Goal: Task Accomplishment & Management: Manage account settings

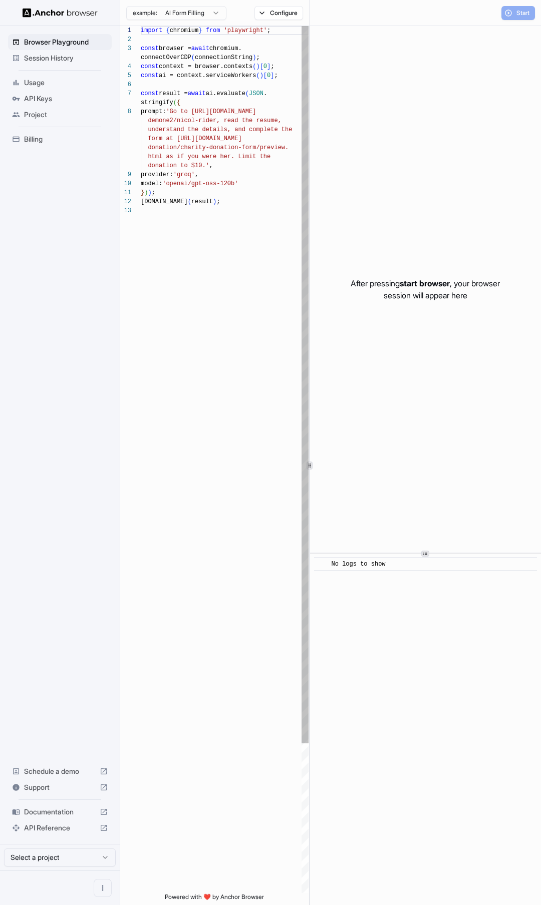
scroll to position [63, 0]
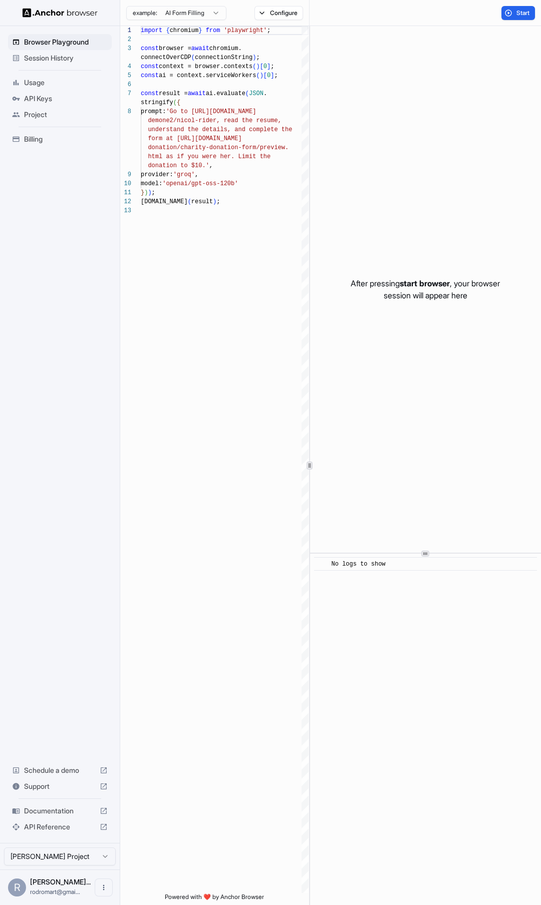
click at [36, 137] on span "Billing" at bounding box center [66, 139] width 84 height 10
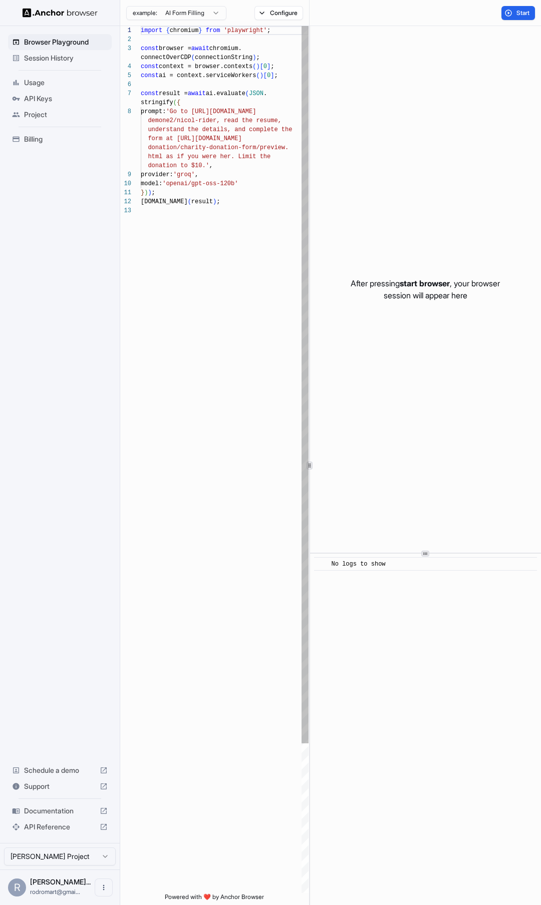
scroll to position [63, 0]
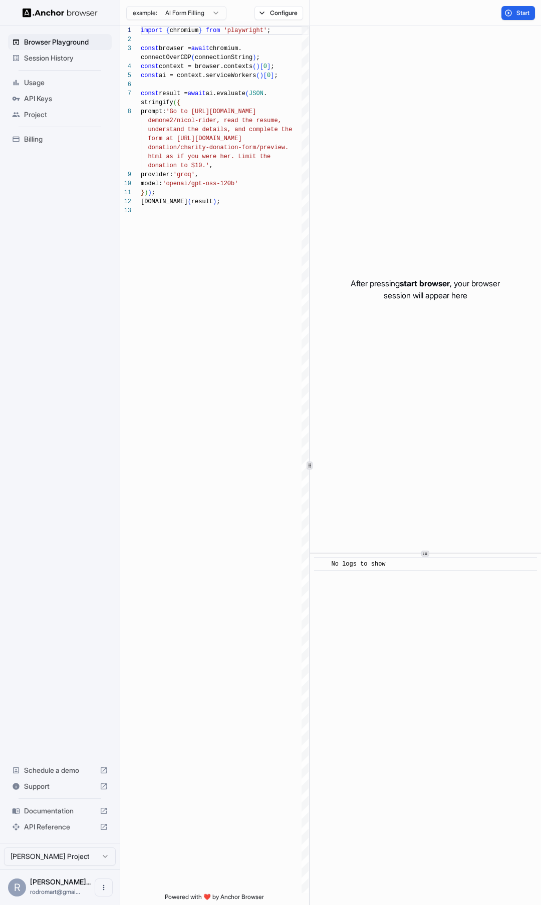
click at [89, 881] on div "R Rodrigo MArtí... rodromart@gmai..." at bounding box center [60, 887] width 120 height 36
click at [103, 889] on icon "Open menu" at bounding box center [104, 887] width 8 height 8
click at [84, 889] on div at bounding box center [84, 887] width 40 height 10
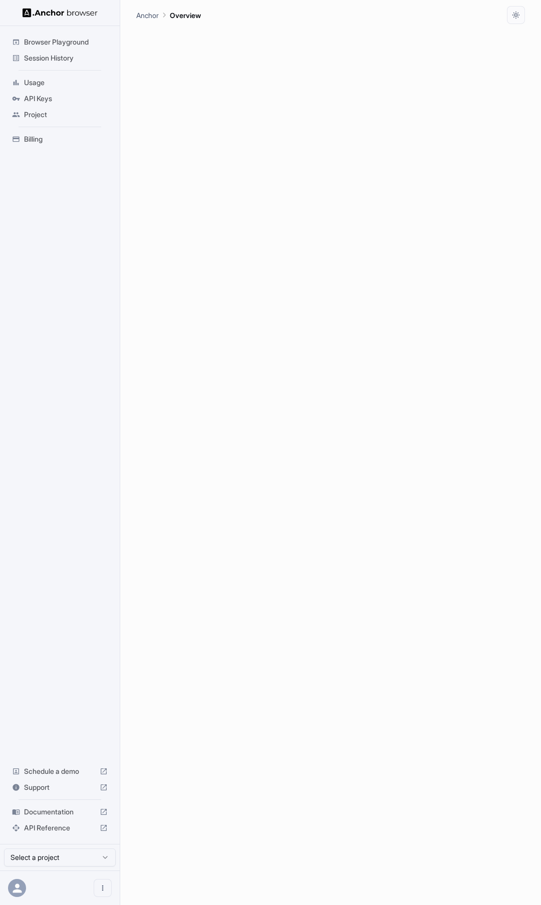
click at [14, 884] on icon at bounding box center [18, 888] width 14 height 14
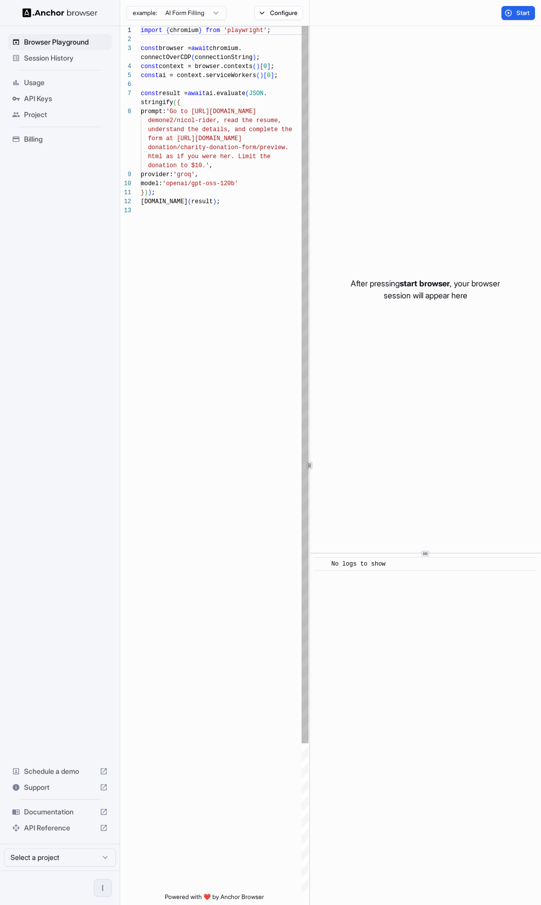
scroll to position [63, 0]
click at [102, 887] on icon "Open menu" at bounding box center [103, 888] width 2 height 6
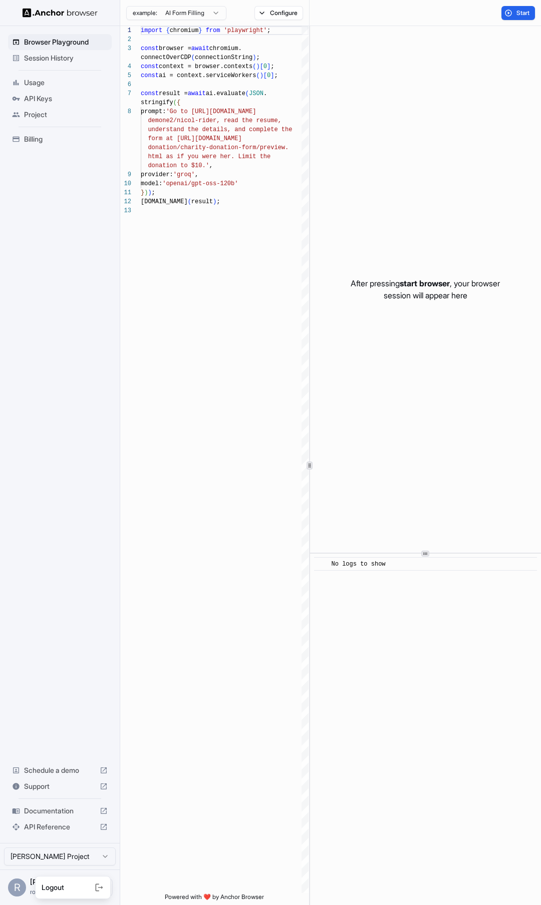
click at [103, 889] on icon at bounding box center [99, 887] width 10 height 10
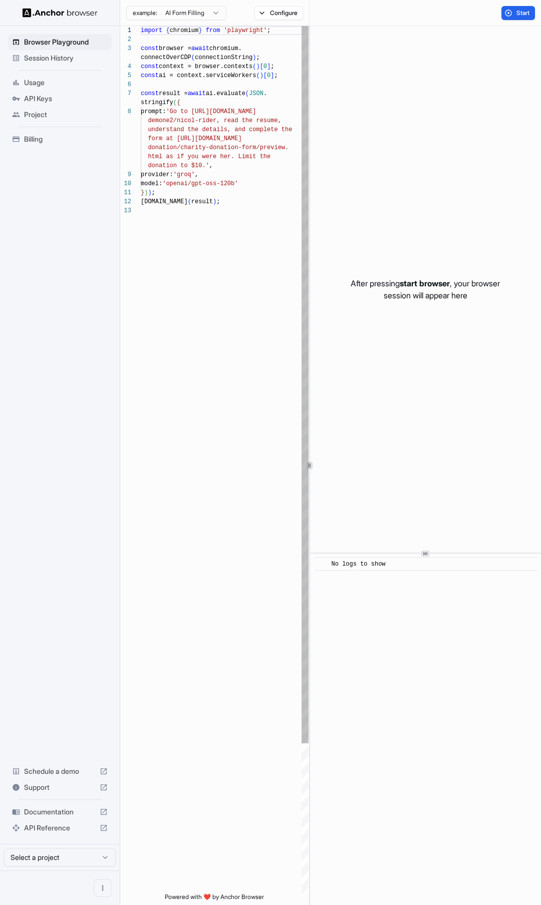
scroll to position [63, 0]
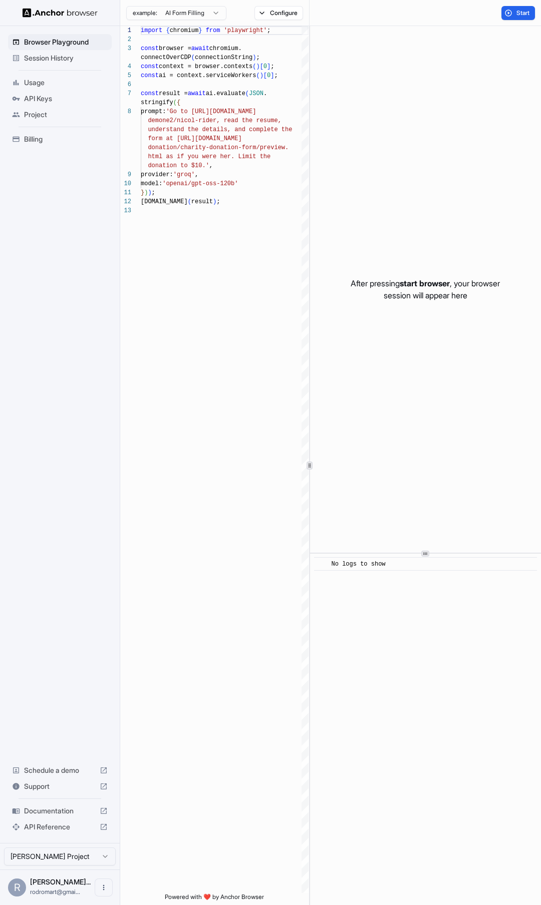
click at [71, 58] on span "Session History" at bounding box center [66, 58] width 84 height 10
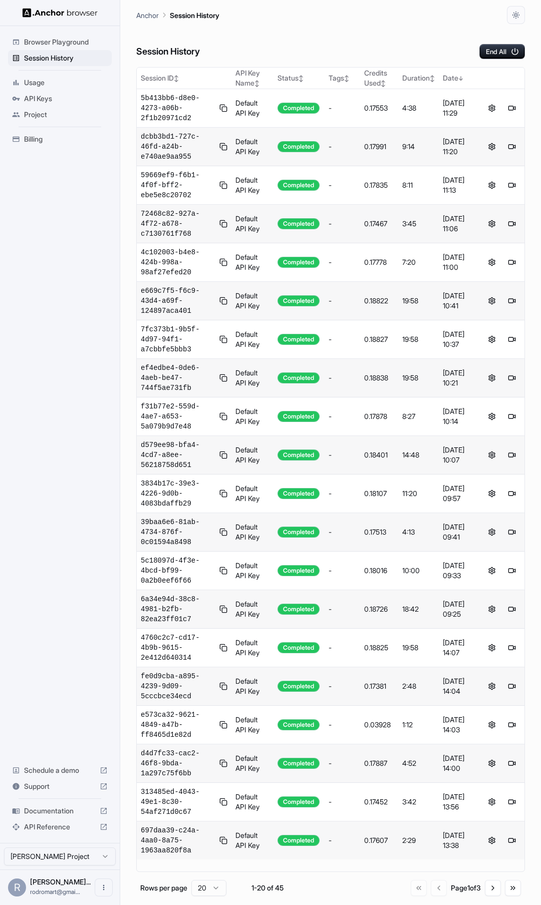
click at [97, 856] on html "Browser Playground Session History Usage API Keys Project Billing Schedule a de…" at bounding box center [270, 452] width 541 height 905
click at [107, 890] on html "Browser Playground Session History Usage API Keys Project Billing Schedule a de…" at bounding box center [270, 452] width 541 height 905
click at [102, 893] on button "Open menu" at bounding box center [104, 887] width 18 height 18
click at [100, 888] on icon at bounding box center [99, 887] width 10 height 10
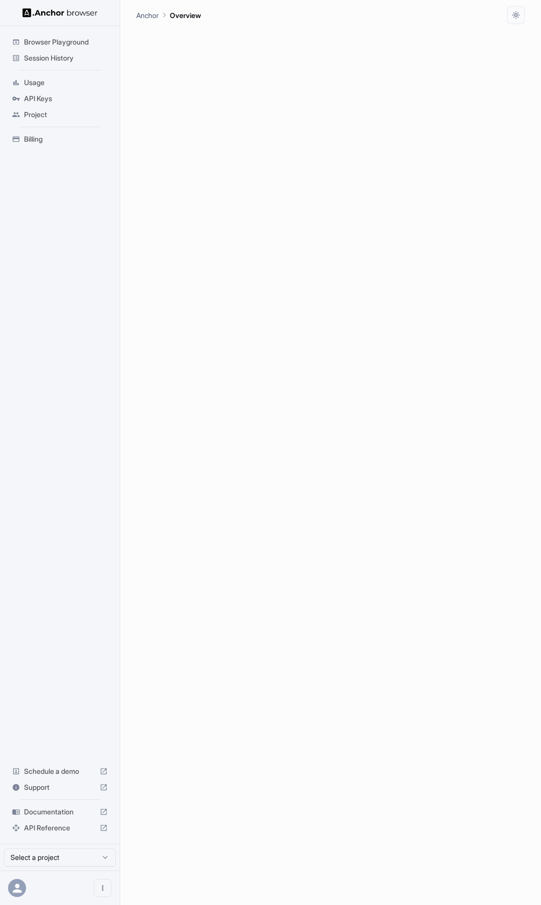
drag, startPoint x: 76, startPoint y: 704, endPoint x: 76, endPoint y: 697, distance: 6.5
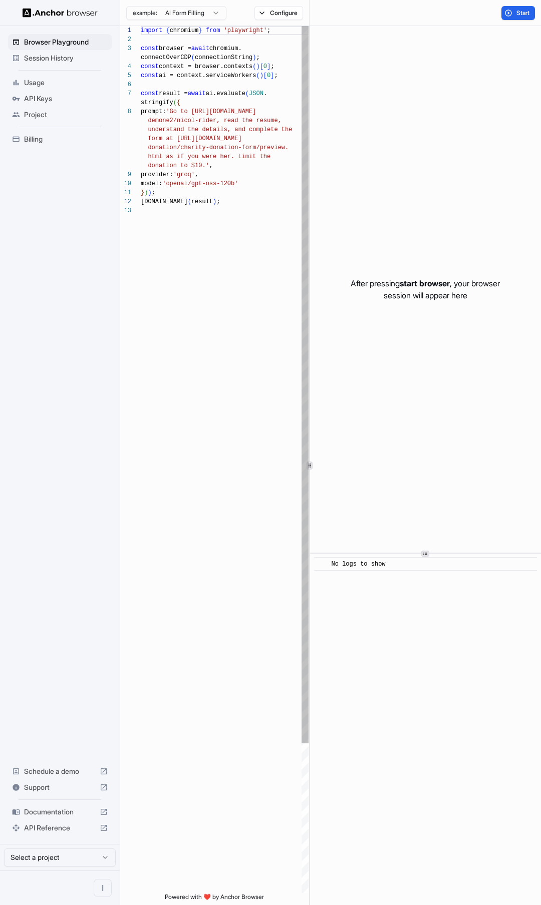
scroll to position [63, 0]
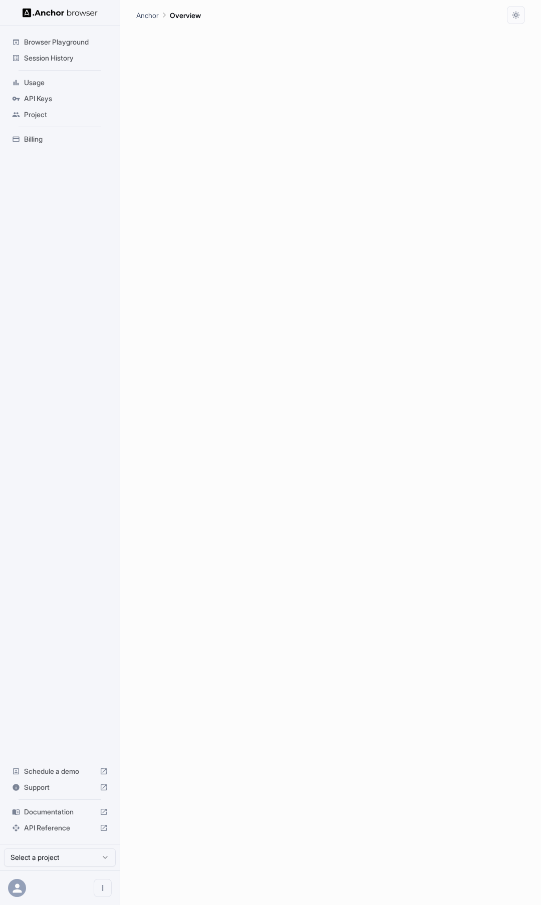
click at [87, 857] on html "Browser Playground Session History Usage API Keys Project Billing Schedule a de…" at bounding box center [270, 452] width 541 height 905
click at [52, 696] on html "Browser Playground Session History Usage API Keys Project Billing Schedule a de…" at bounding box center [270, 452] width 541 height 905
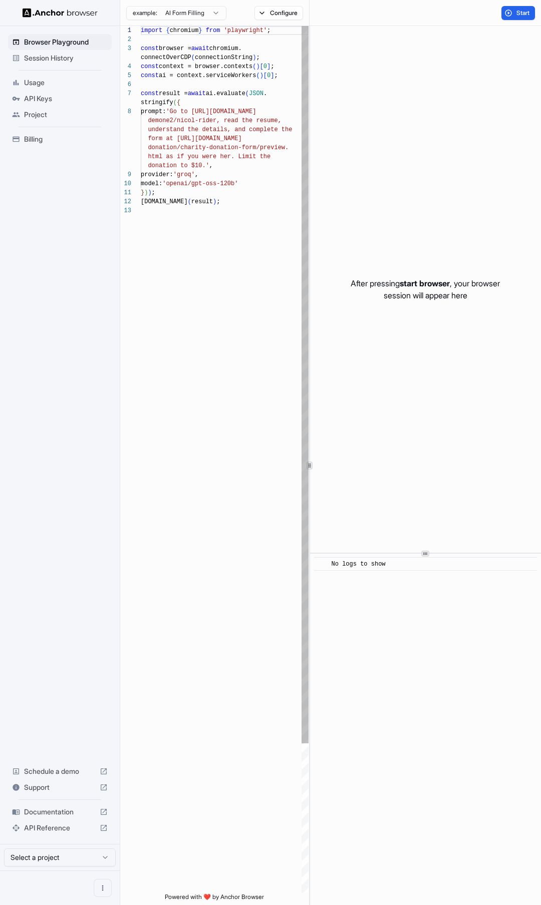
scroll to position [63, 0]
